Goal: Navigation & Orientation: Find specific page/section

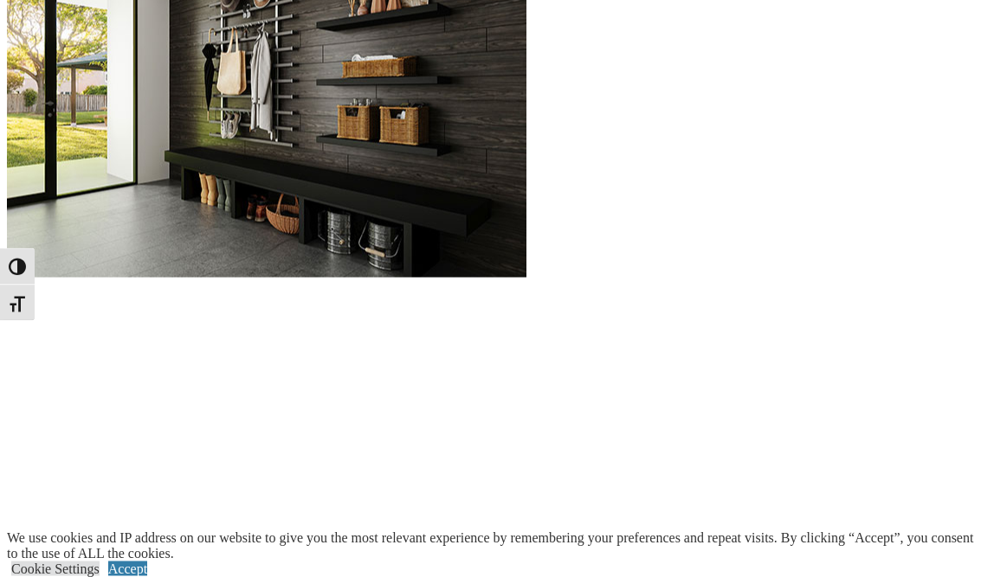
scroll to position [1768, 0]
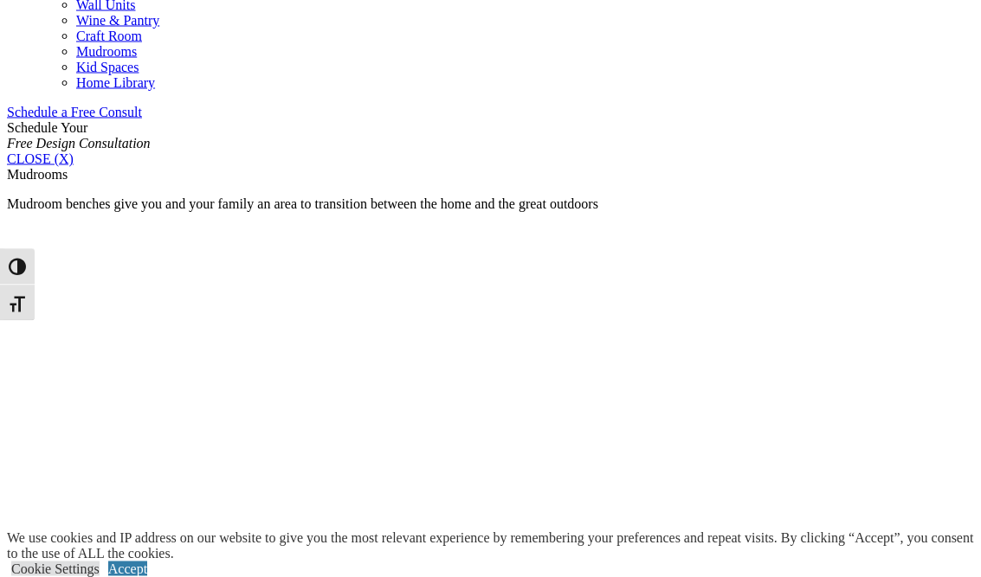
scroll to position [946, 0]
